Goal: Task Accomplishment & Management: Manage account settings

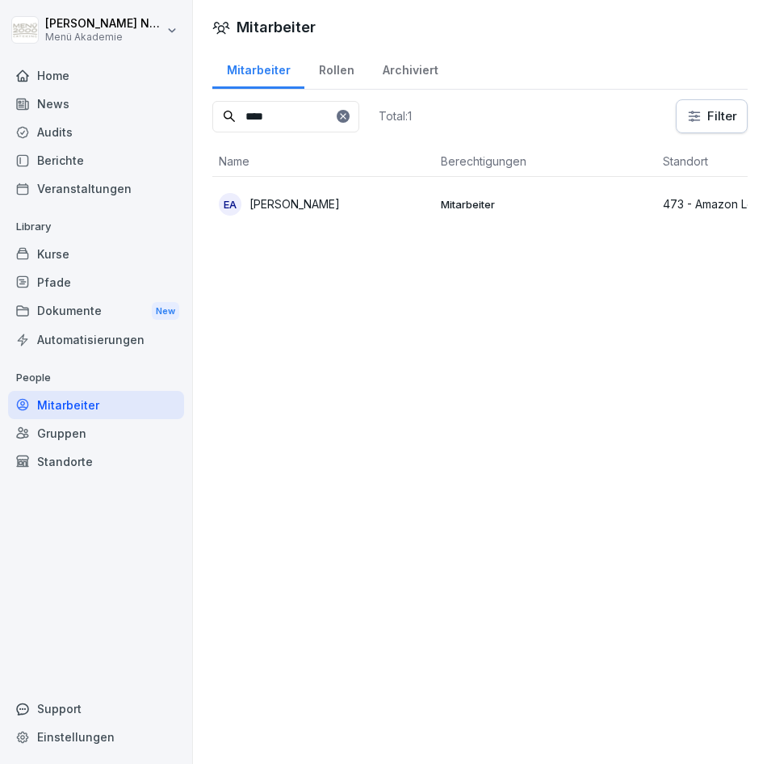
drag, startPoint x: 0, startPoint y: 0, endPoint x: 157, endPoint y: 110, distance: 191.9
click at [157, 115] on div "[PERSON_NAME] Menü Akademie Home News Audits Berichte Veranstaltungen Library K…" at bounding box center [383, 382] width 767 height 764
drag, startPoint x: 270, startPoint y: 115, endPoint x: 171, endPoint y: 115, distance: 99.3
click at [171, 115] on div "[PERSON_NAME] Menü Akademie Home News Audits Berichte Veranstaltungen Library K…" at bounding box center [383, 382] width 767 height 764
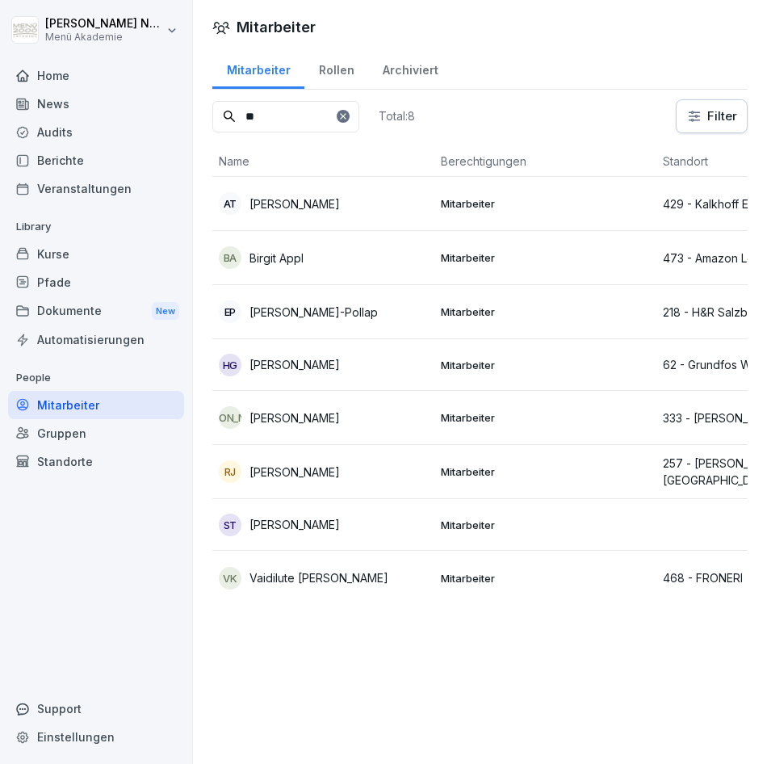
drag, startPoint x: 269, startPoint y: 117, endPoint x: 207, endPoint y: 117, distance: 61.3
click at [208, 117] on div "Mitarbeiter Rollen Archiviert ** Total: 8 Filter Name Berechtigungen Standort E…" at bounding box center [480, 333] width 574 height 570
type input "*"
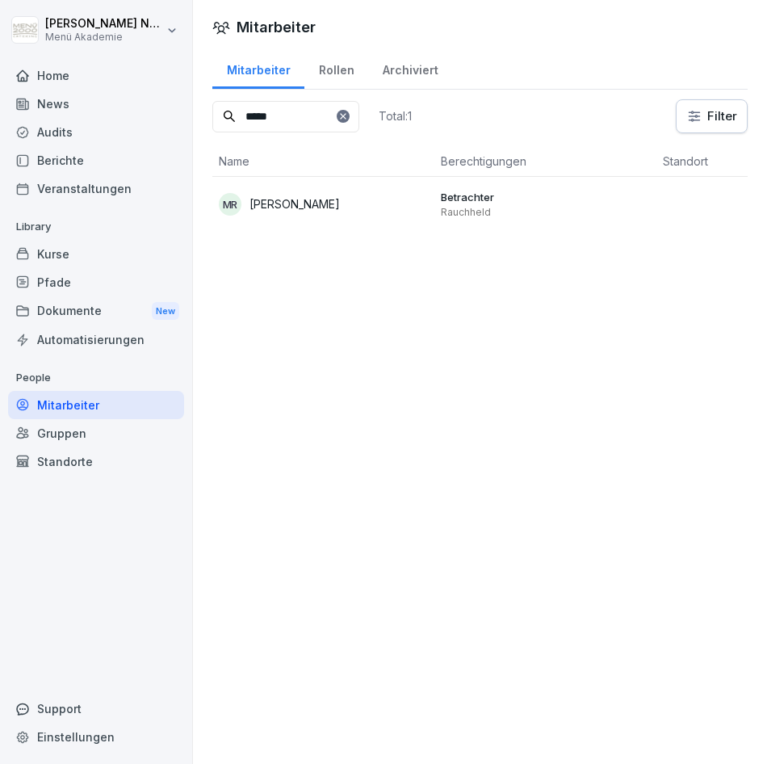
click at [303, 199] on p "[PERSON_NAME]" at bounding box center [294, 203] width 90 height 17
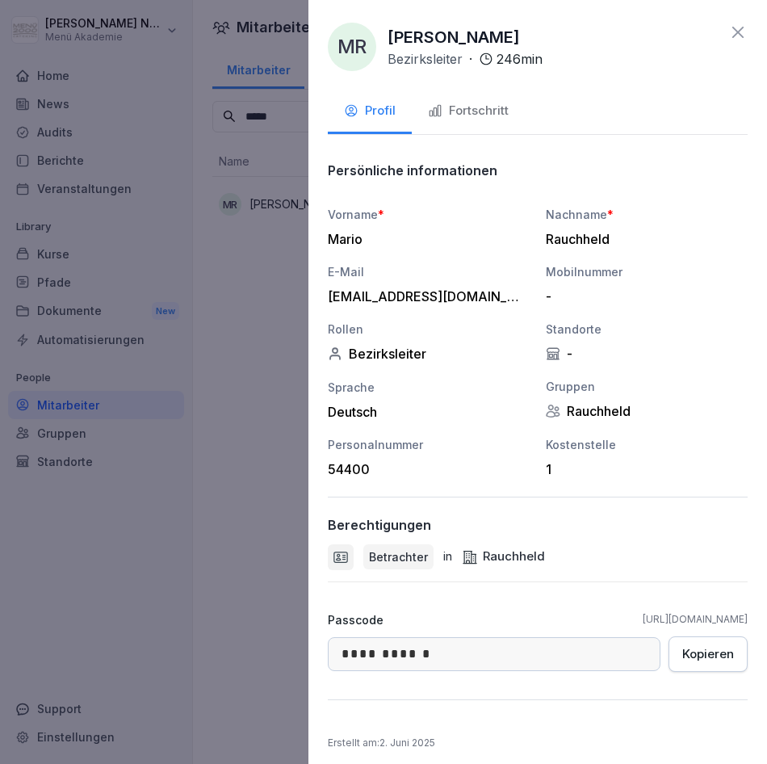
click at [459, 112] on div "Fortschritt" at bounding box center [468, 111] width 81 height 19
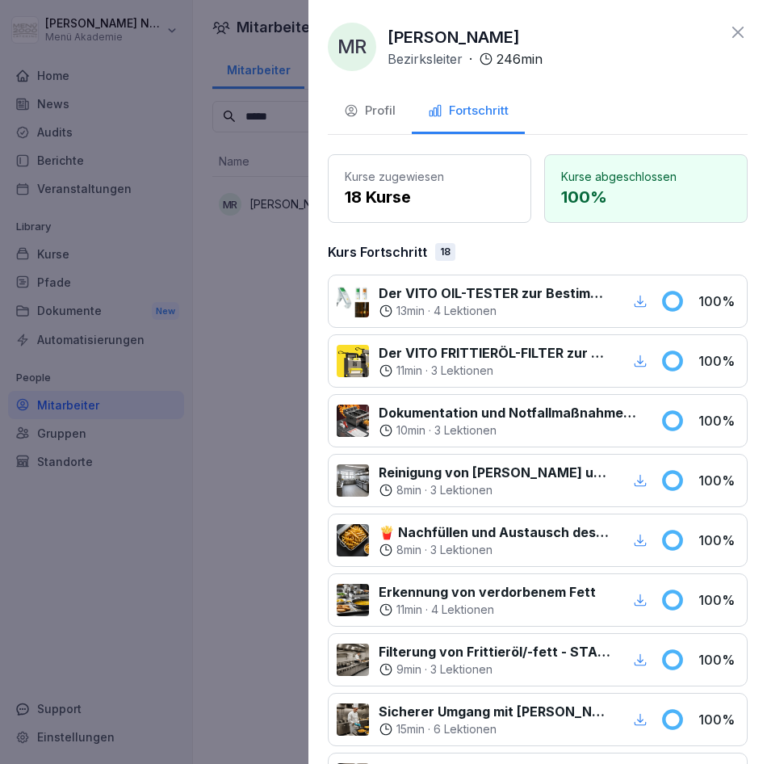
click at [256, 441] on div at bounding box center [383, 382] width 767 height 764
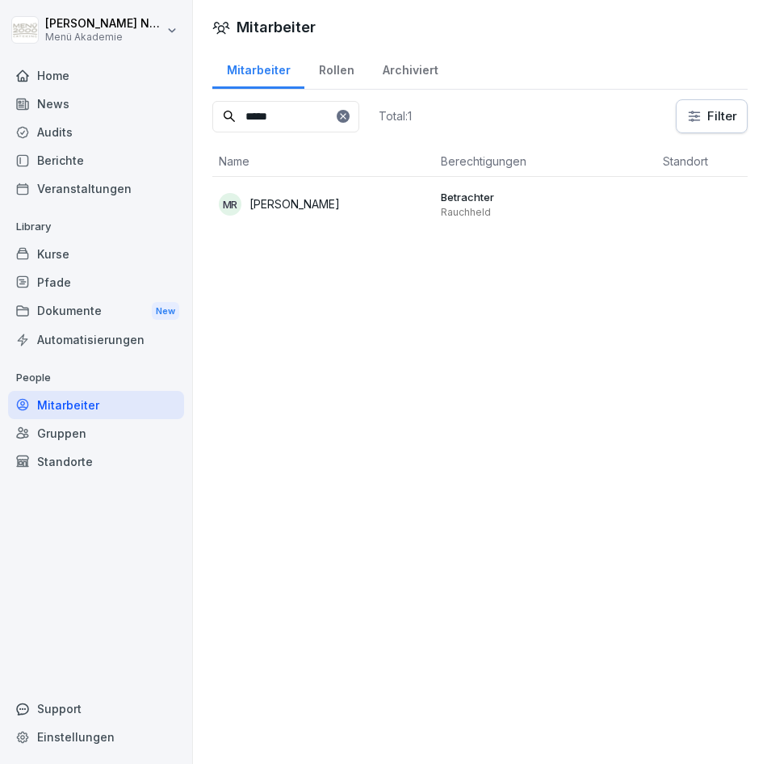
drag, startPoint x: 283, startPoint y: 113, endPoint x: 155, endPoint y: 124, distance: 128.8
click at [155, 124] on div "[PERSON_NAME] Menü Akademie Home News Audits Berichte Veranstaltungen Library K…" at bounding box center [383, 382] width 767 height 764
drag, startPoint x: 292, startPoint y: 124, endPoint x: 132, endPoint y: 119, distance: 160.7
click at [132, 119] on div "[PERSON_NAME] Menü Akademie Home News Audits Berichte Veranstaltungen Library K…" at bounding box center [383, 382] width 767 height 764
type input "***"
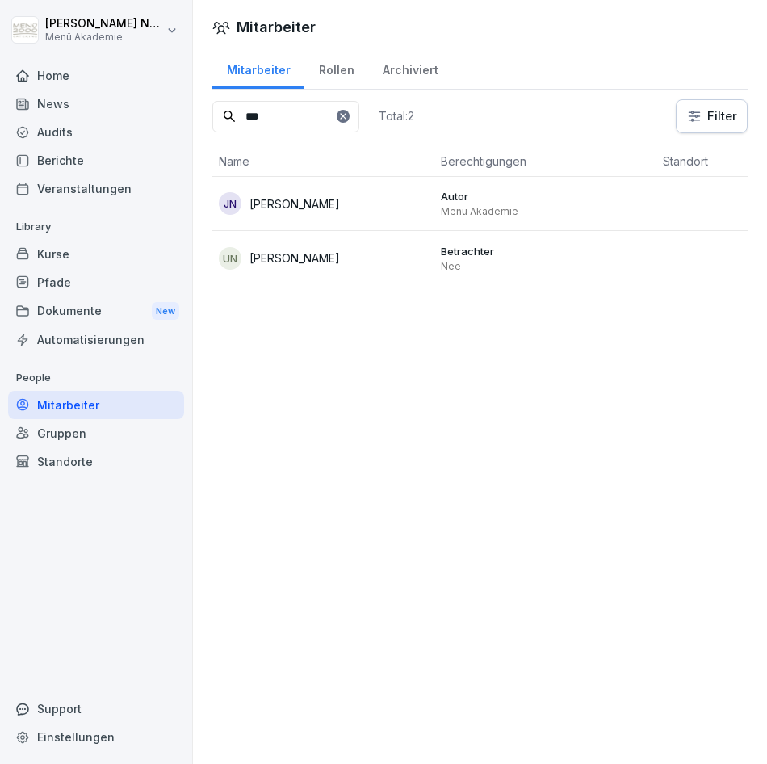
click at [306, 201] on div "JN [PERSON_NAME]" at bounding box center [323, 203] width 209 height 23
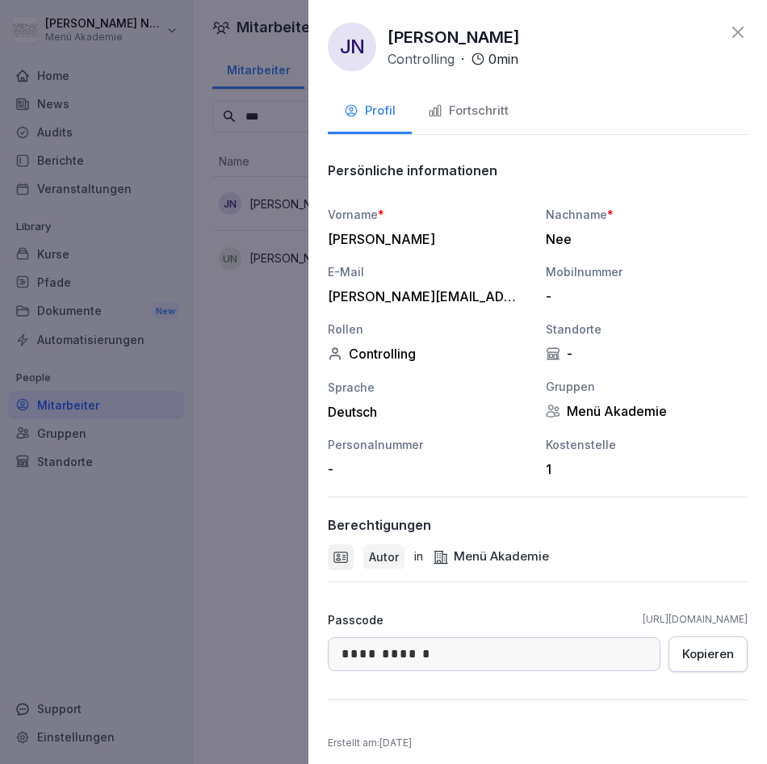
click at [489, 112] on div "Fortschritt" at bounding box center [468, 111] width 81 height 19
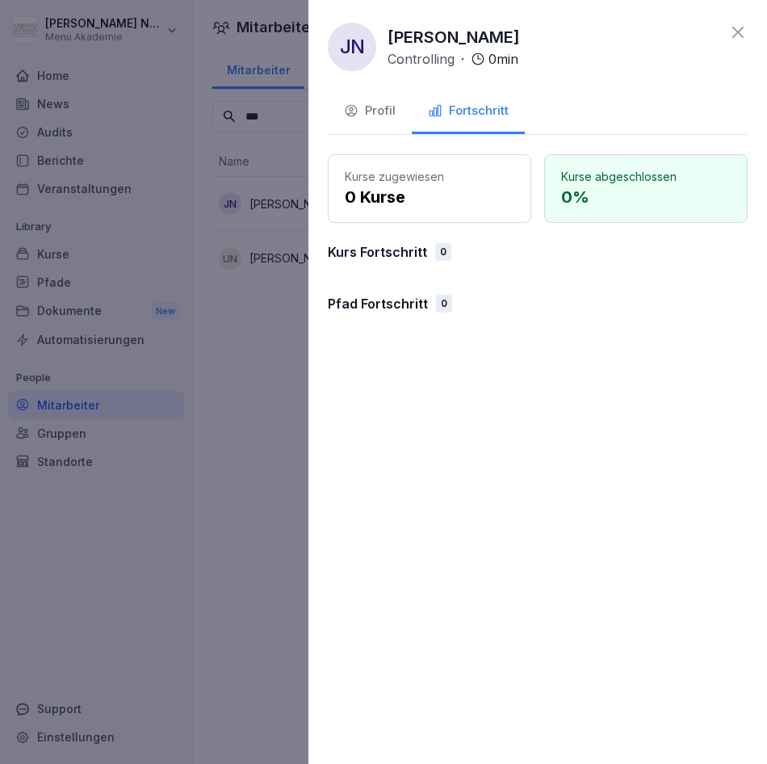
click at [409, 216] on div "Kurse zugewiesen 0 Kurse" at bounding box center [429, 188] width 203 height 69
click at [396, 159] on div "Kurse zugewiesen 0 Kurse" at bounding box center [429, 188] width 203 height 69
click at [383, 120] on button "Profil" at bounding box center [370, 112] width 84 height 44
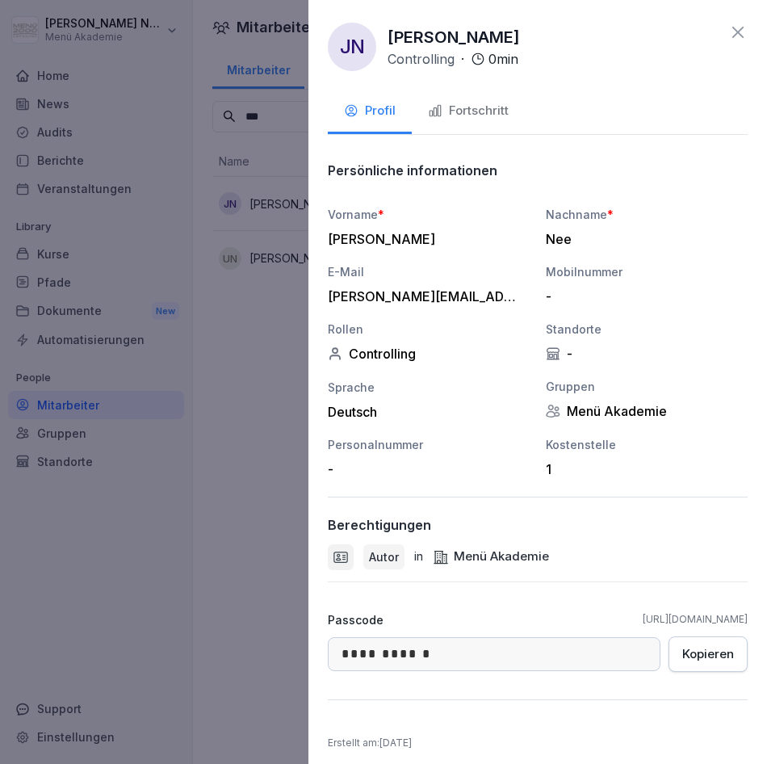
scroll to position [9, 0]
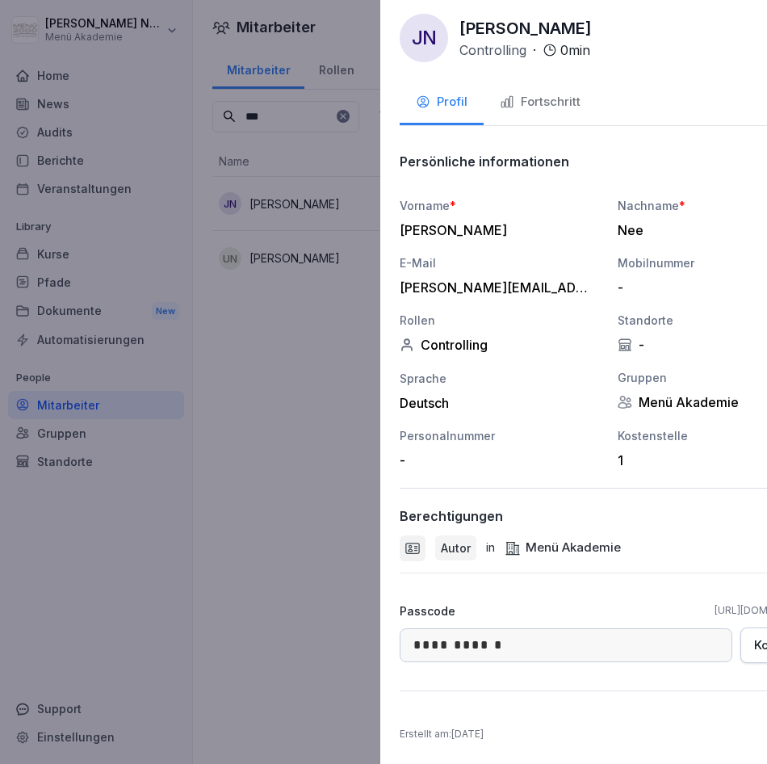
click at [193, 427] on div at bounding box center [383, 382] width 767 height 764
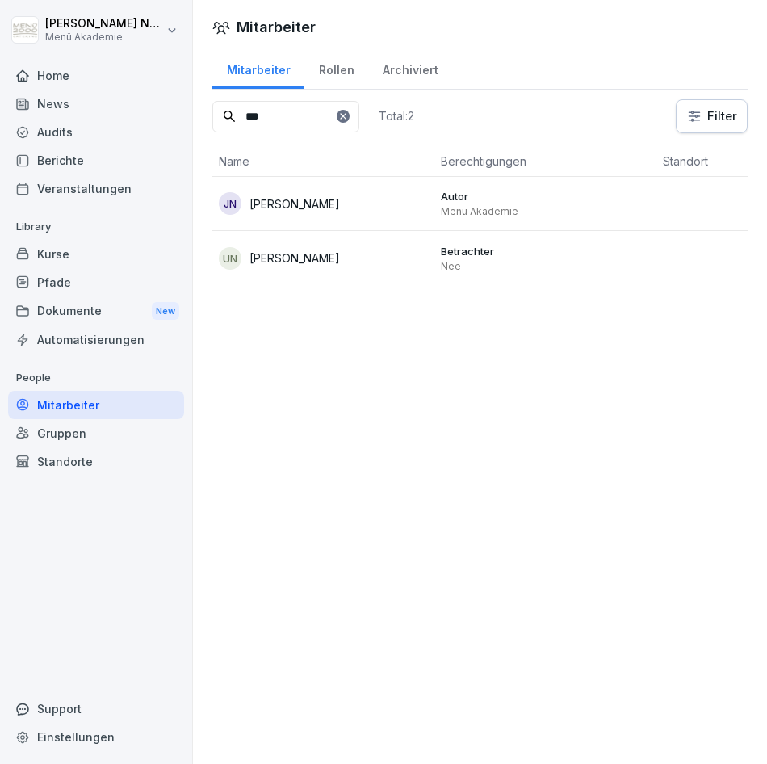
click at [69, 258] on div "Kurse" at bounding box center [96, 254] width 176 height 28
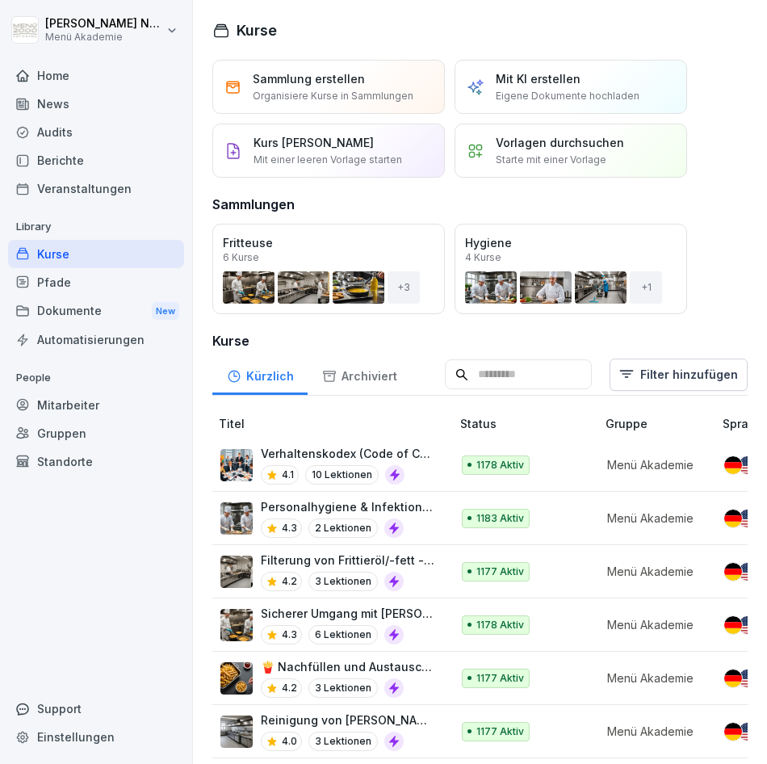
click at [0, 0] on div "Öffnen" at bounding box center [0, 0] width 0 height 0
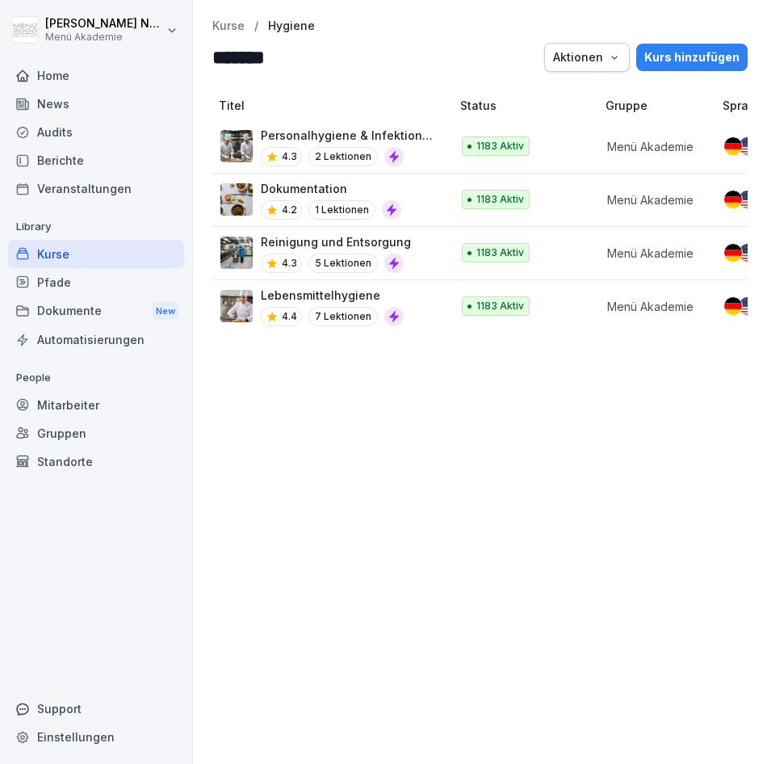
click at [586, 63] on div "Aktionen" at bounding box center [587, 57] width 68 height 18
click at [230, 135] on img at bounding box center [236, 146] width 32 height 32
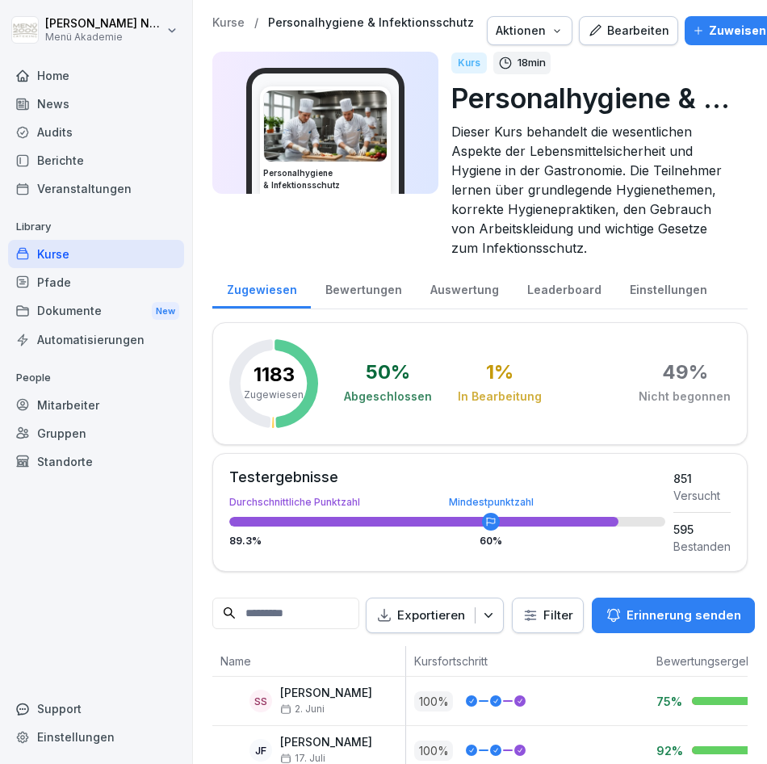
click at [534, 26] on div "Aktionen" at bounding box center [530, 31] width 68 height 18
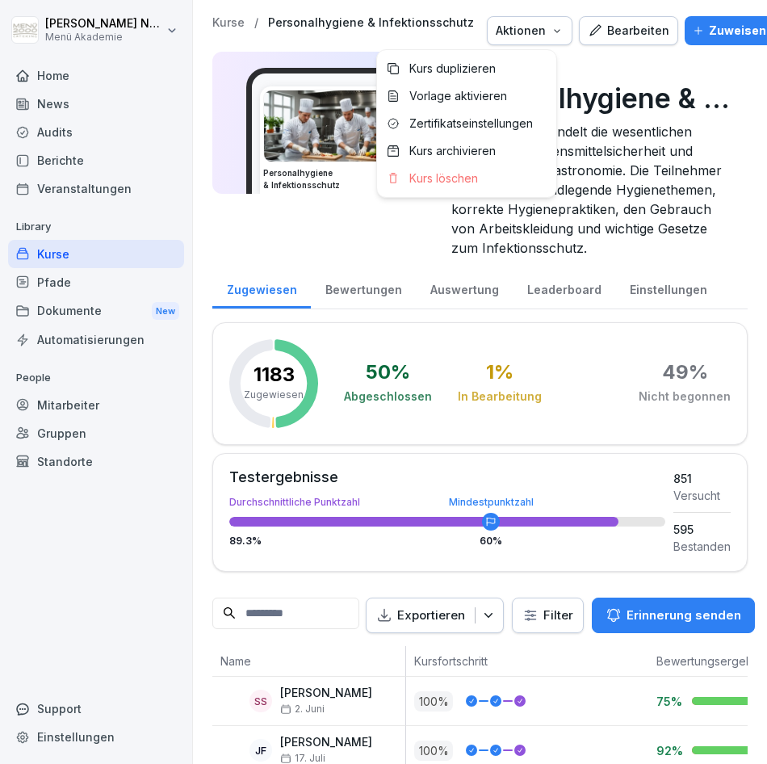
click at [601, 190] on html "Julia Nee Menü Akademie Home News Audits Berichte Veranstaltungen Library Kurse…" at bounding box center [383, 382] width 767 height 764
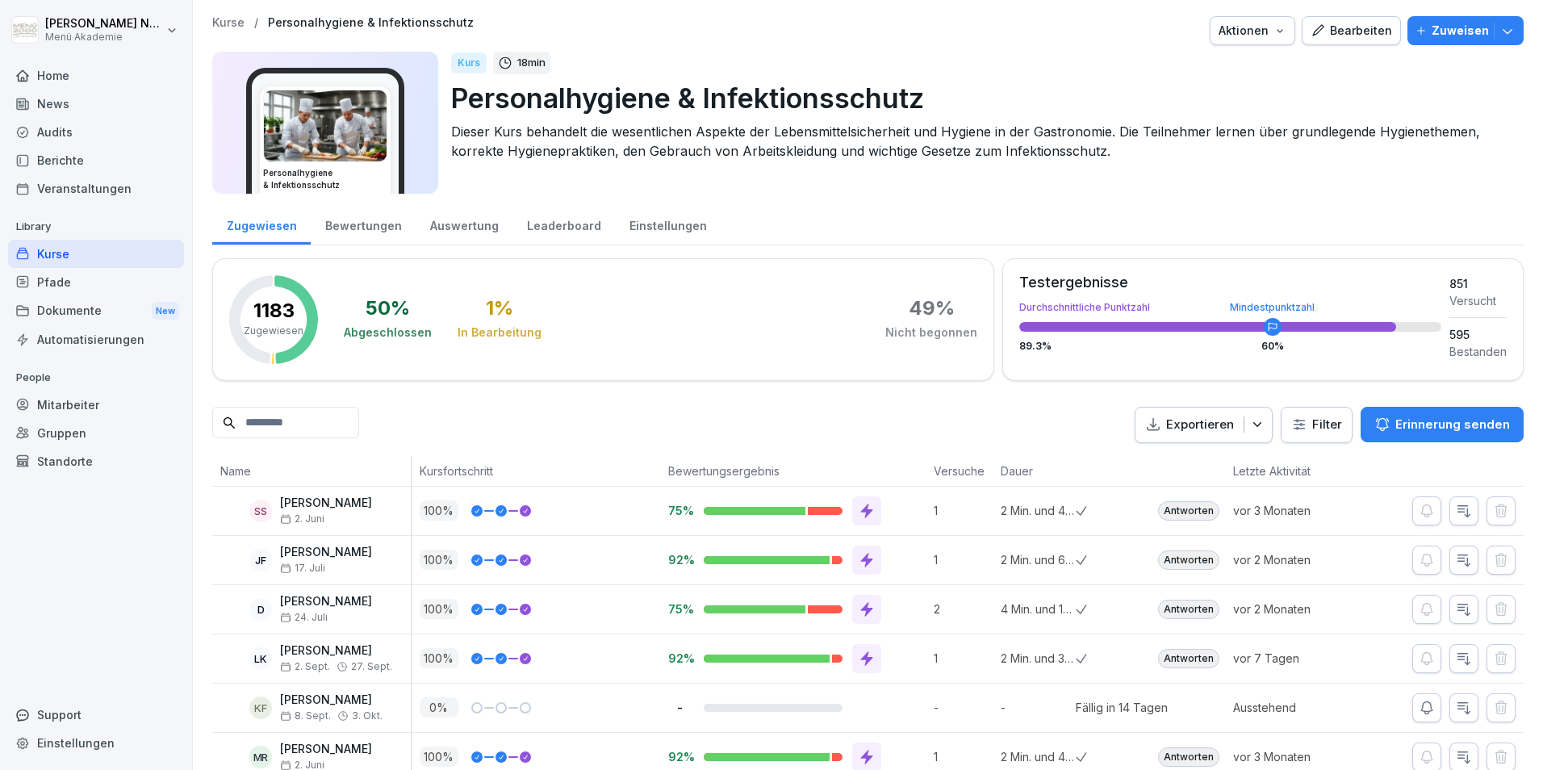
click at [766, 27] on icon "button" at bounding box center [1508, 31] width 16 height 16
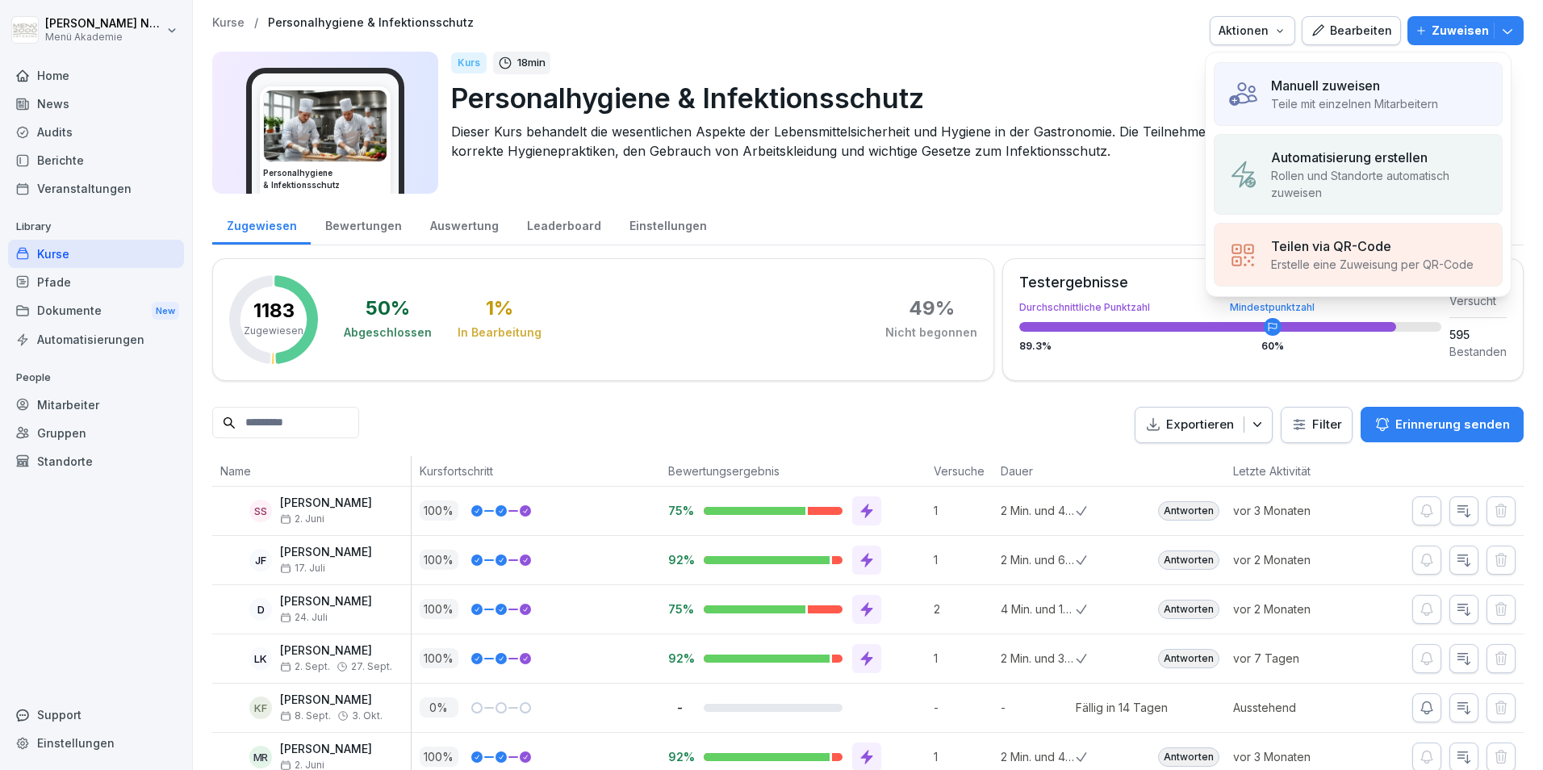
click at [766, 140] on p "Dieser Kurs behandelt die wesentlichen Aspekte der Lebensmittelsicherheit und H…" at bounding box center [981, 141] width 1060 height 39
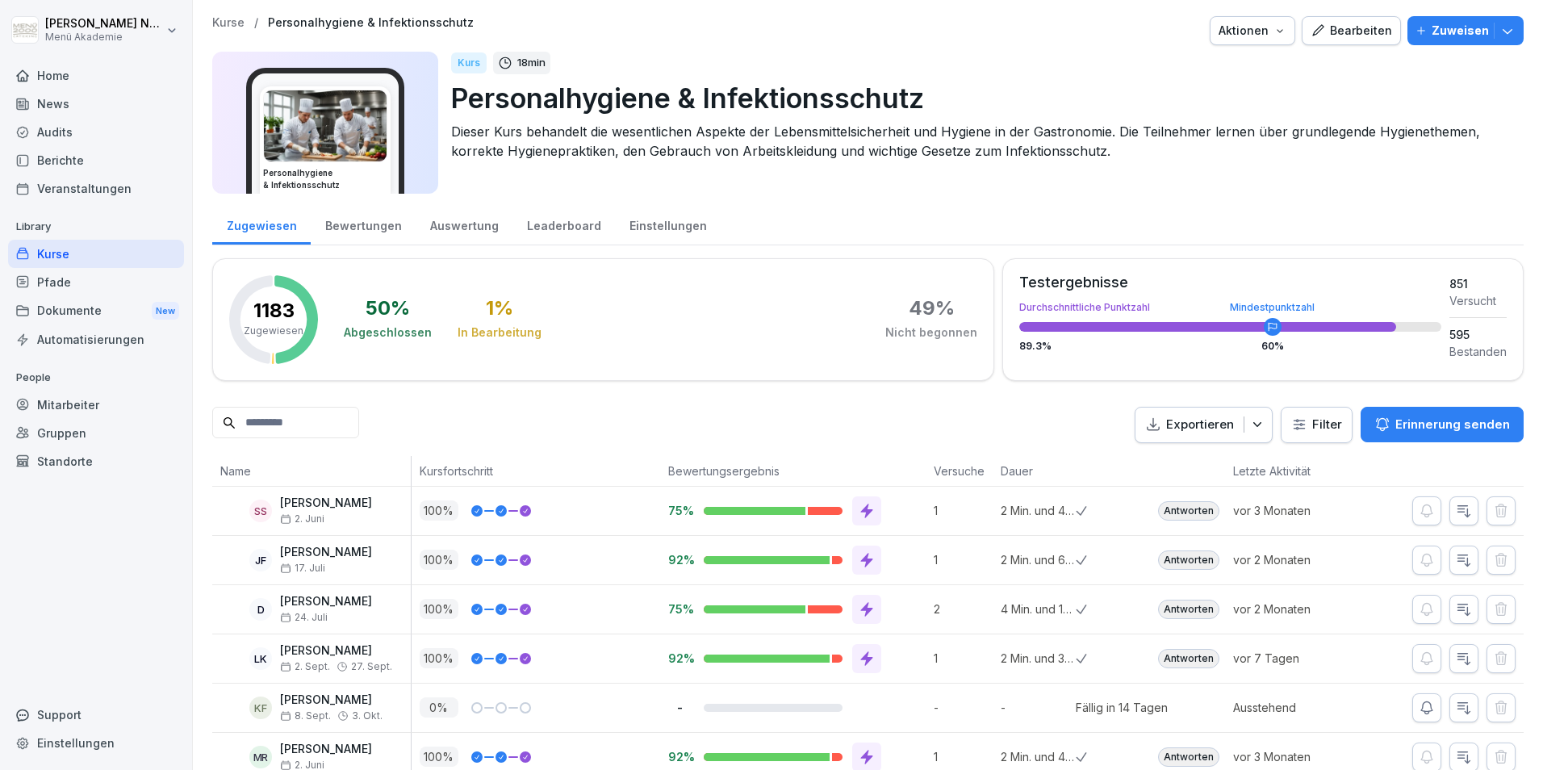
click at [52, 133] on div "Audits" at bounding box center [96, 132] width 176 height 28
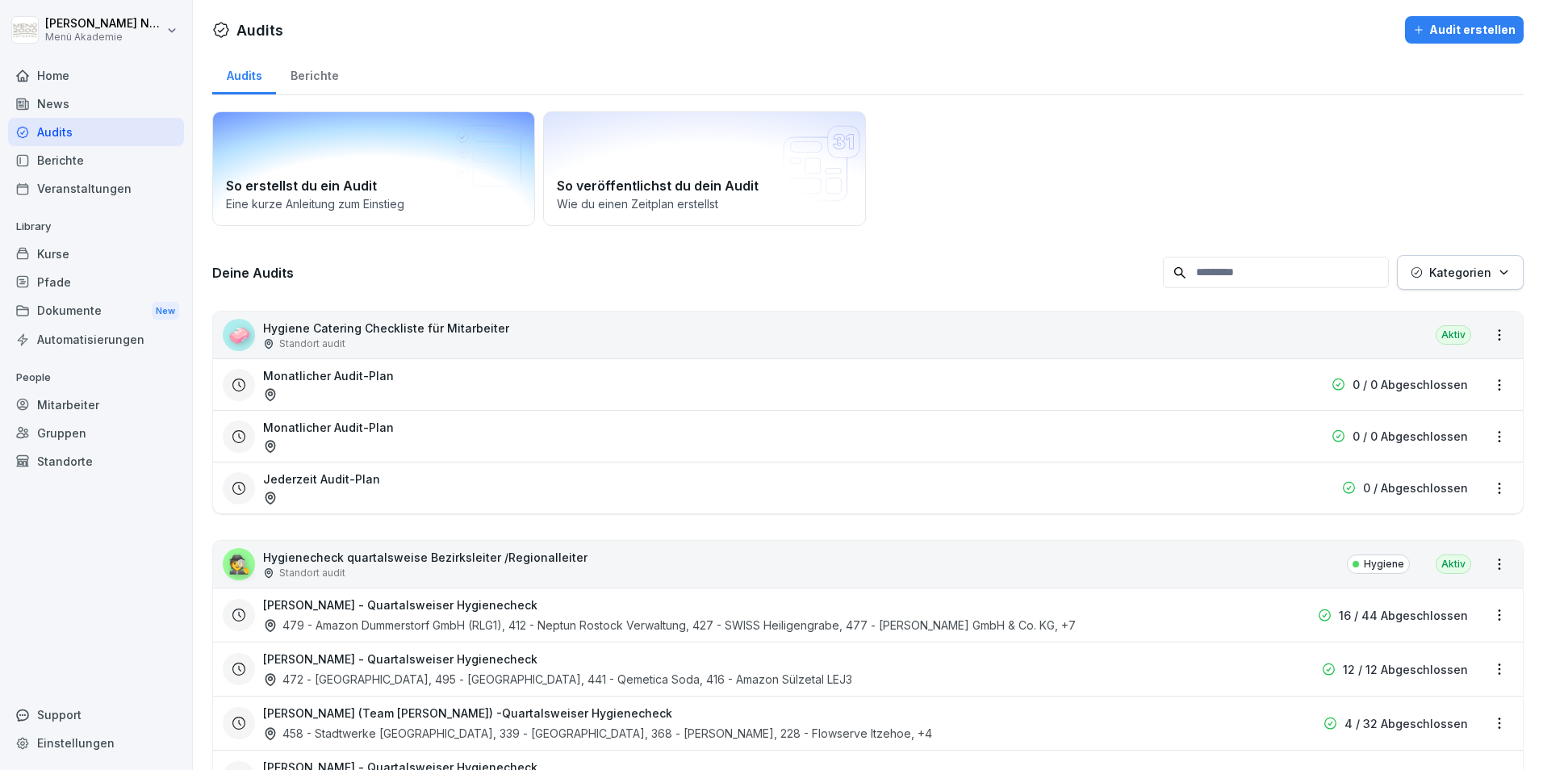
click at [354, 187] on h2 "So erstellst du ein Audit" at bounding box center [373, 185] width 295 height 19
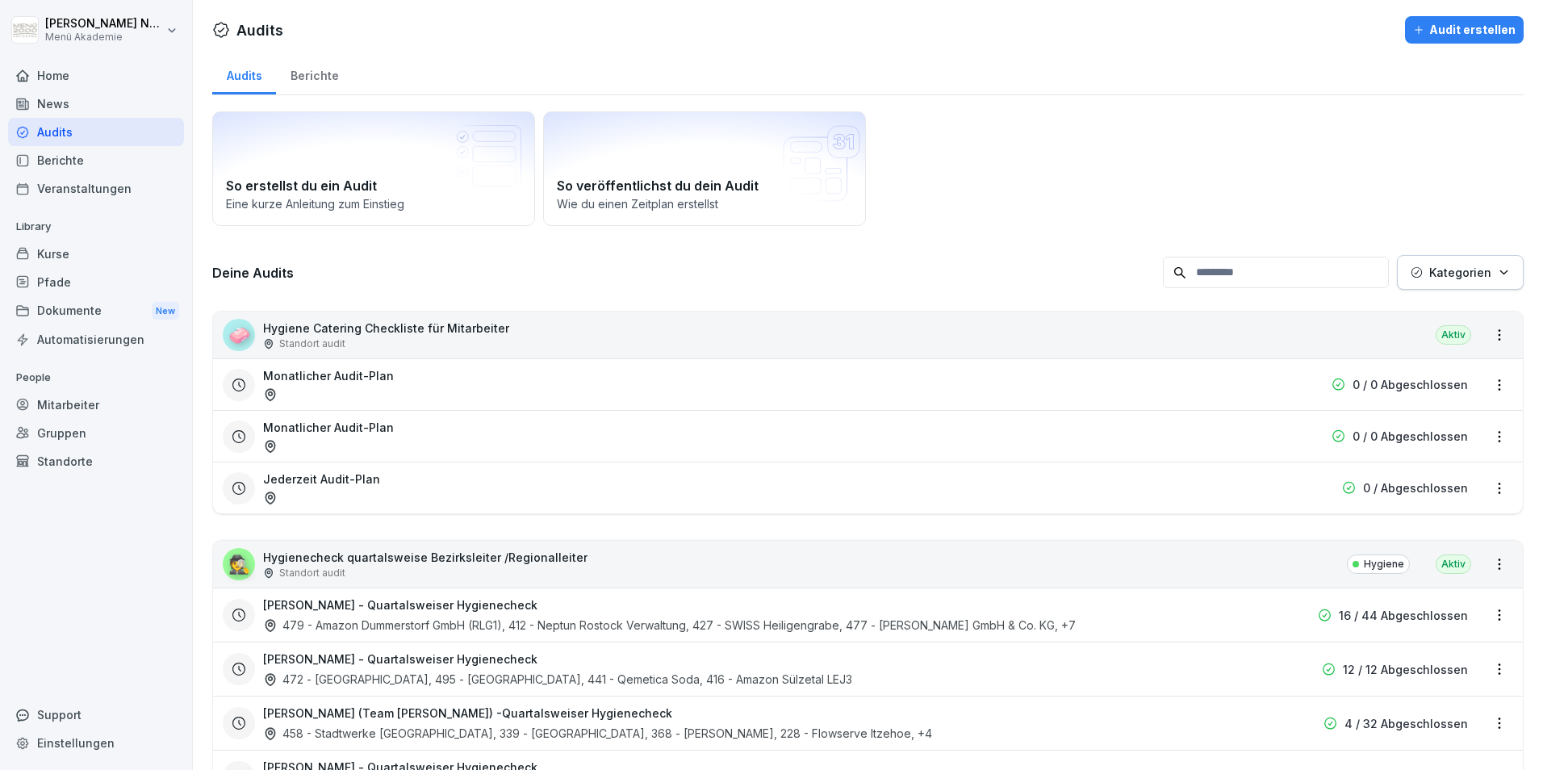
click at [74, 68] on div "Home" at bounding box center [96, 75] width 176 height 28
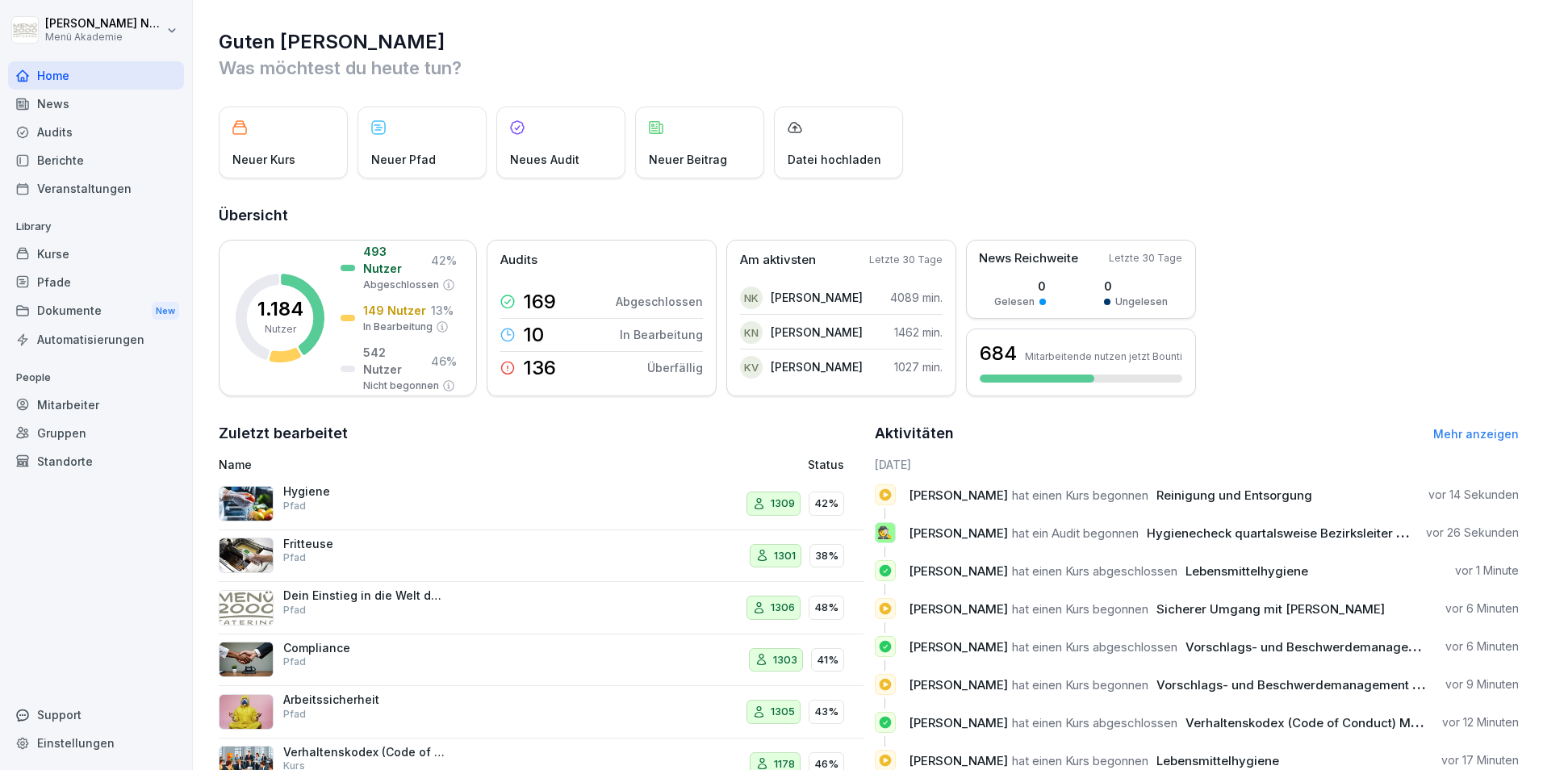
click at [81, 409] on div "Mitarbeiter" at bounding box center [96, 405] width 176 height 28
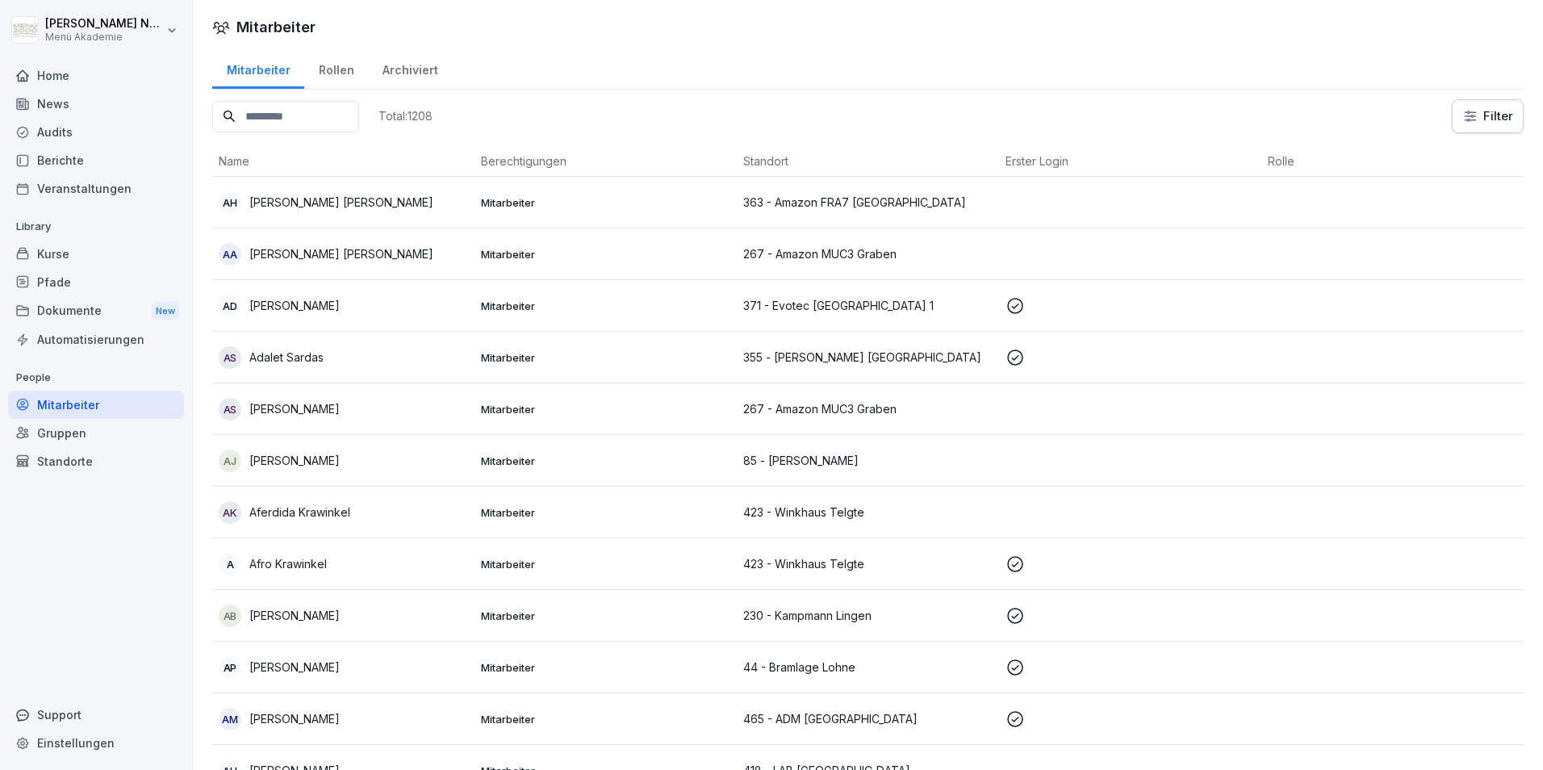
click at [308, 111] on input at bounding box center [285, 116] width 147 height 31
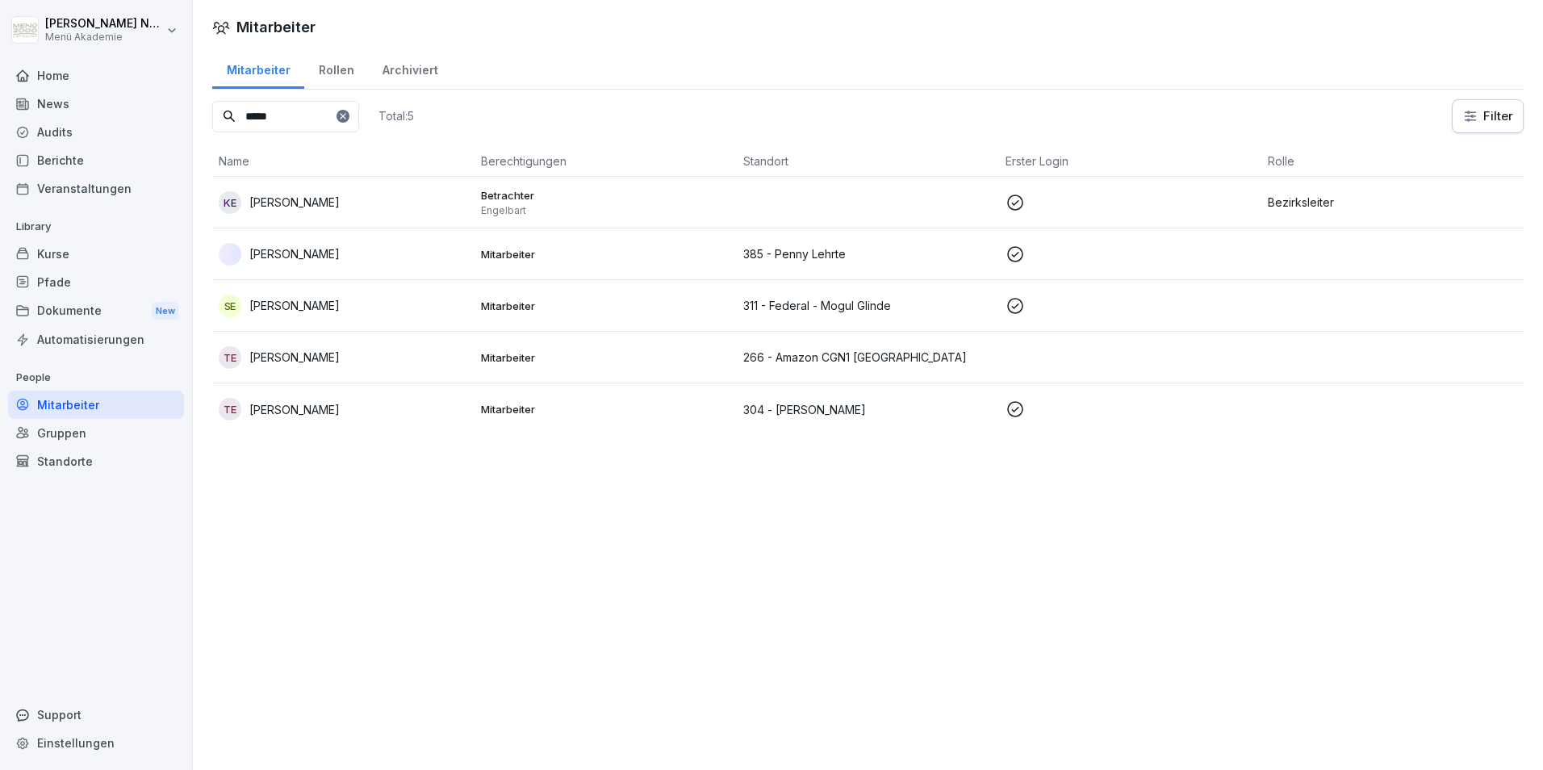
type input "*****"
click at [299, 209] on p "Kai Engelbart" at bounding box center [294, 202] width 90 height 17
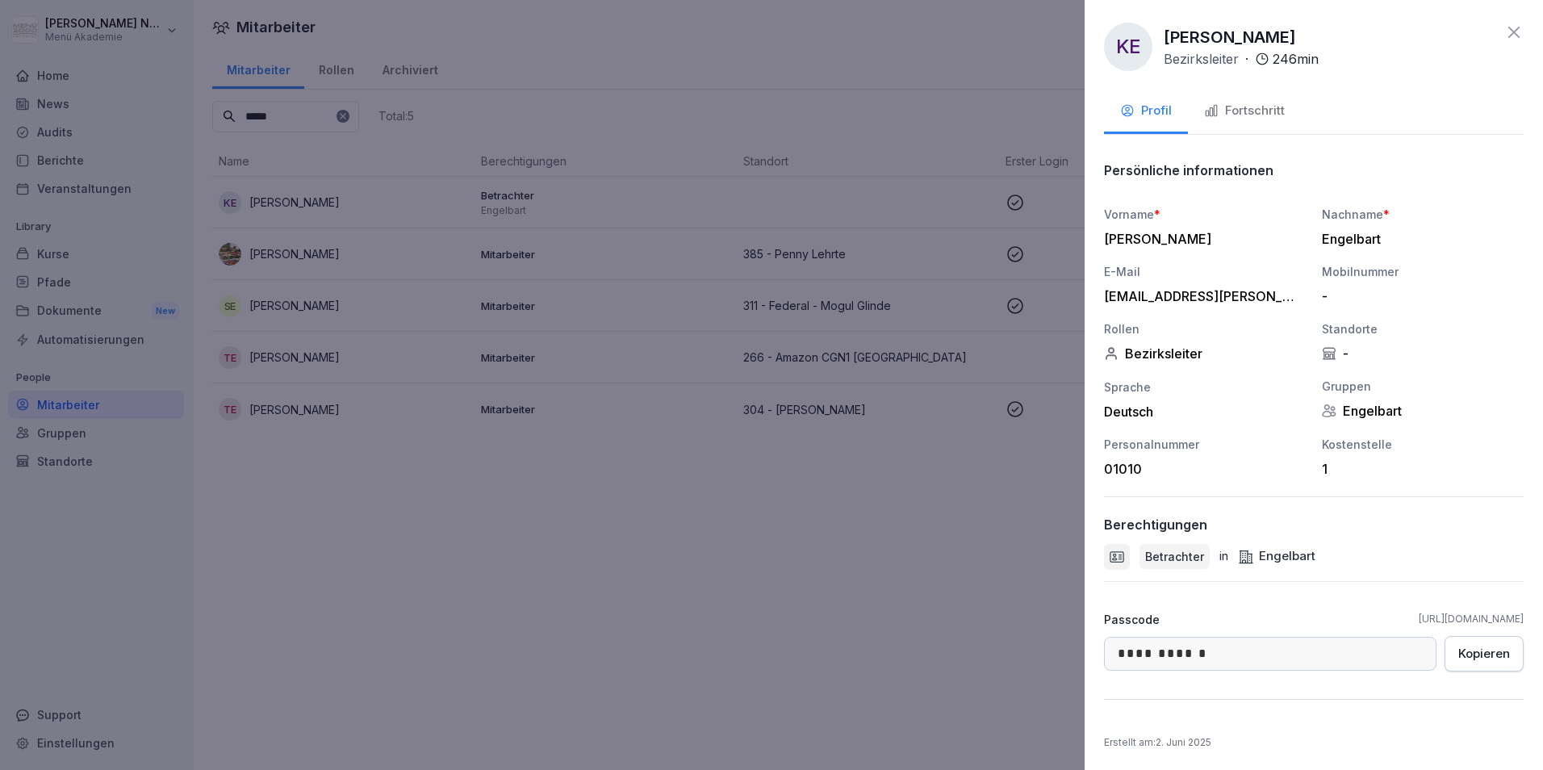
click at [766, 107] on div "Fortschritt" at bounding box center [1244, 111] width 81 height 19
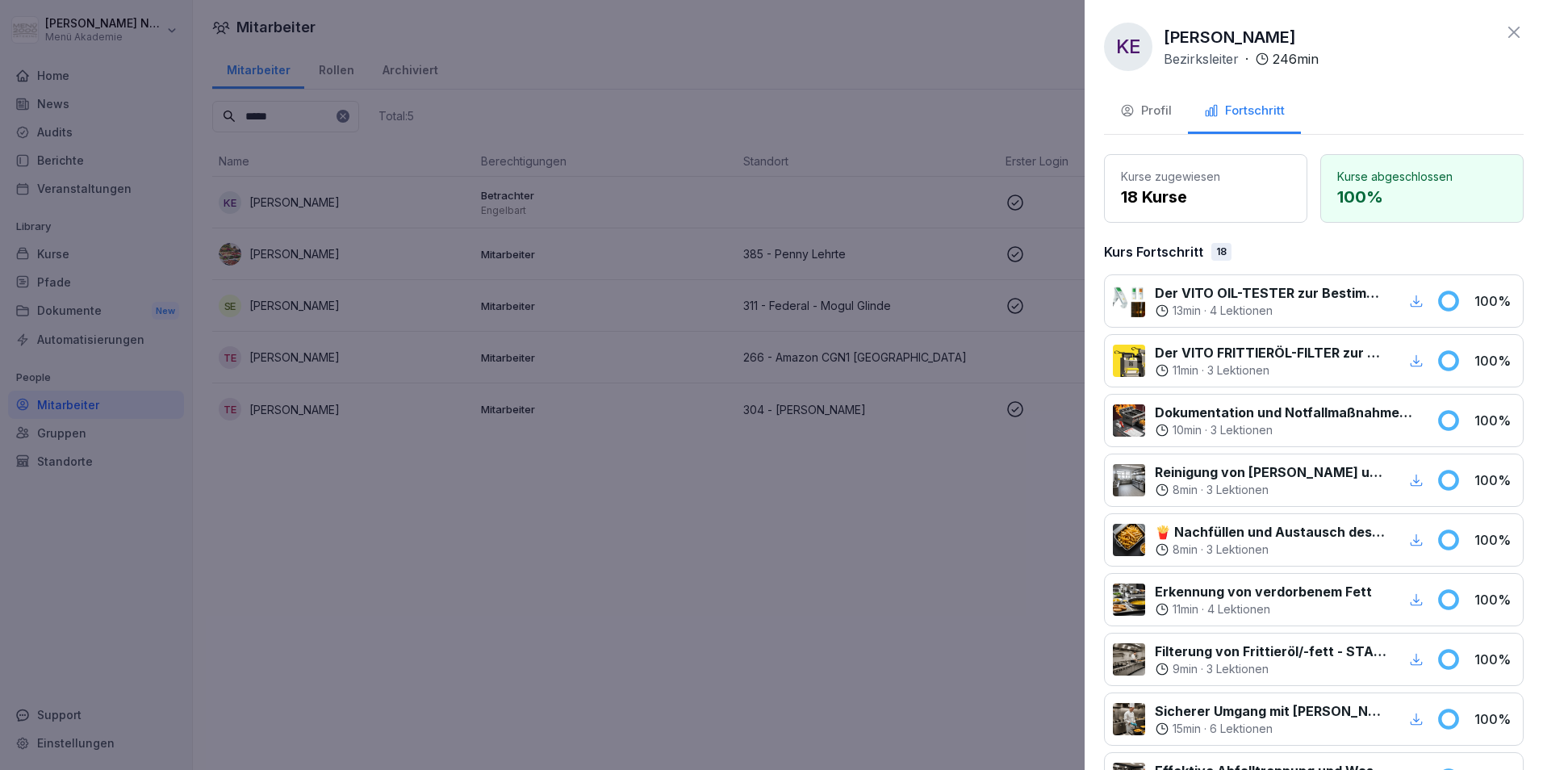
click at [766, 109] on div "Profil" at bounding box center [1146, 111] width 52 height 19
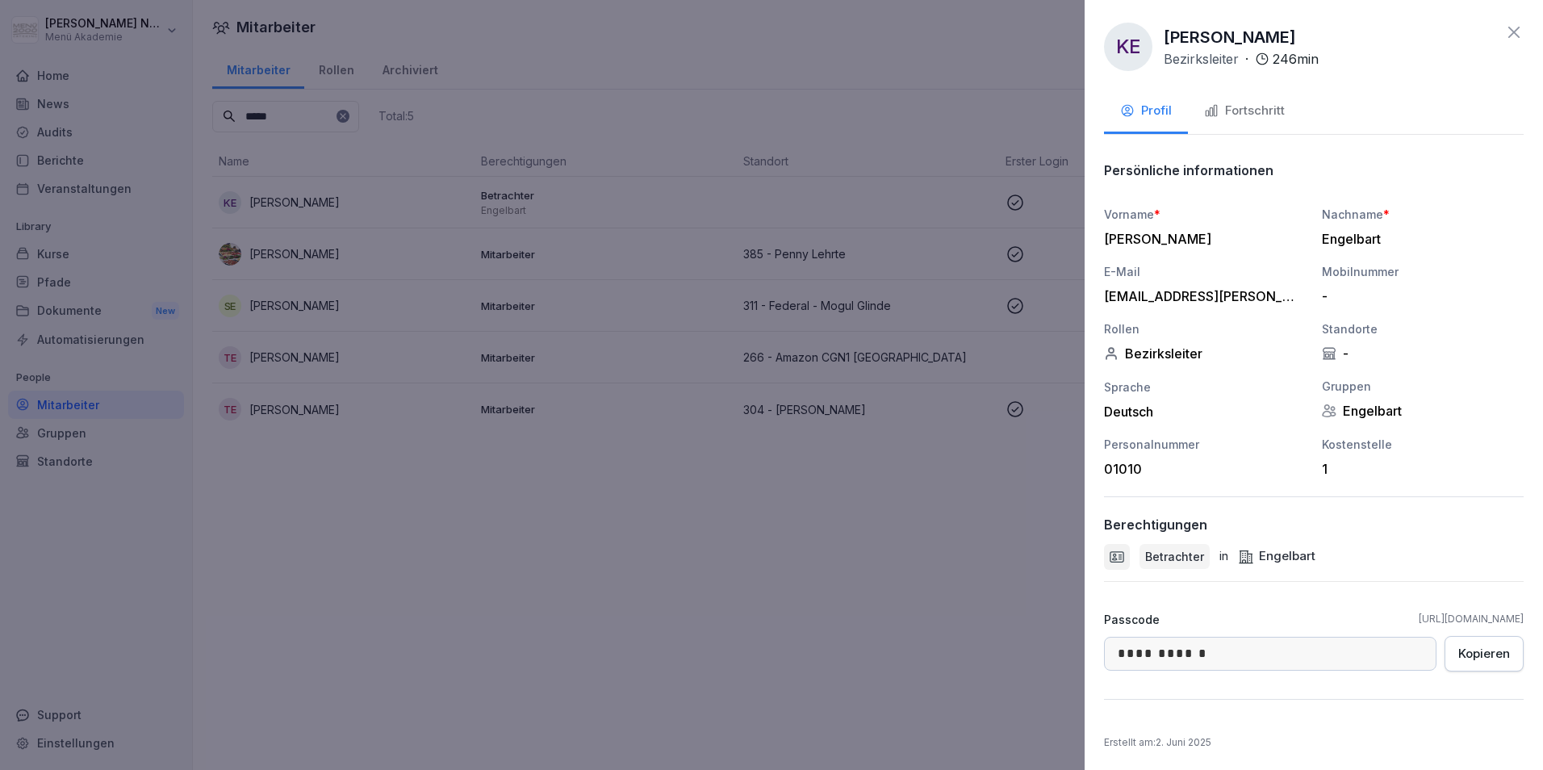
click at [766, 512] on div at bounding box center [771, 385] width 1543 height 770
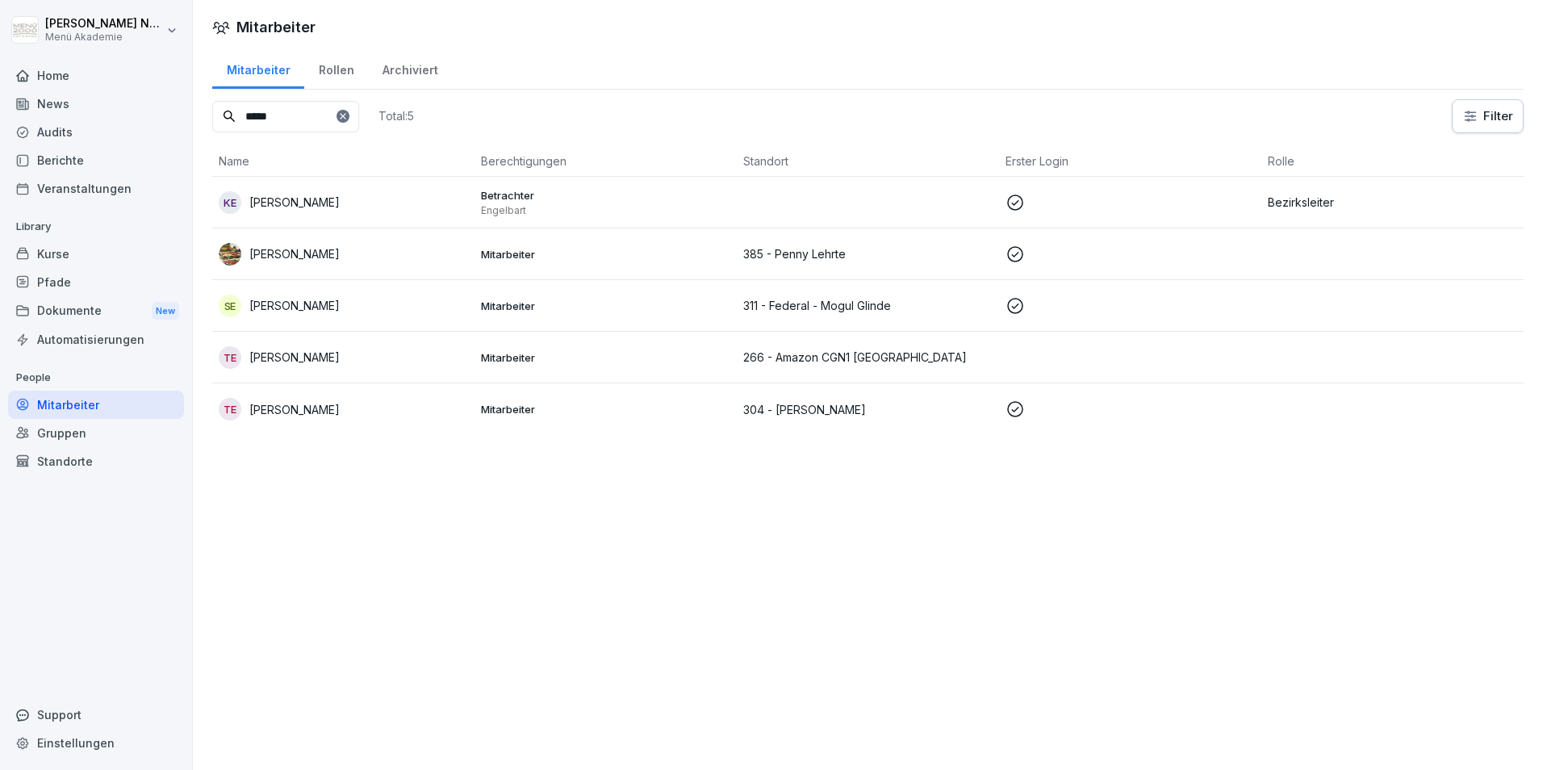
click at [348, 120] on icon at bounding box center [343, 116] width 10 height 10
